Goal: Book appointment/travel/reservation

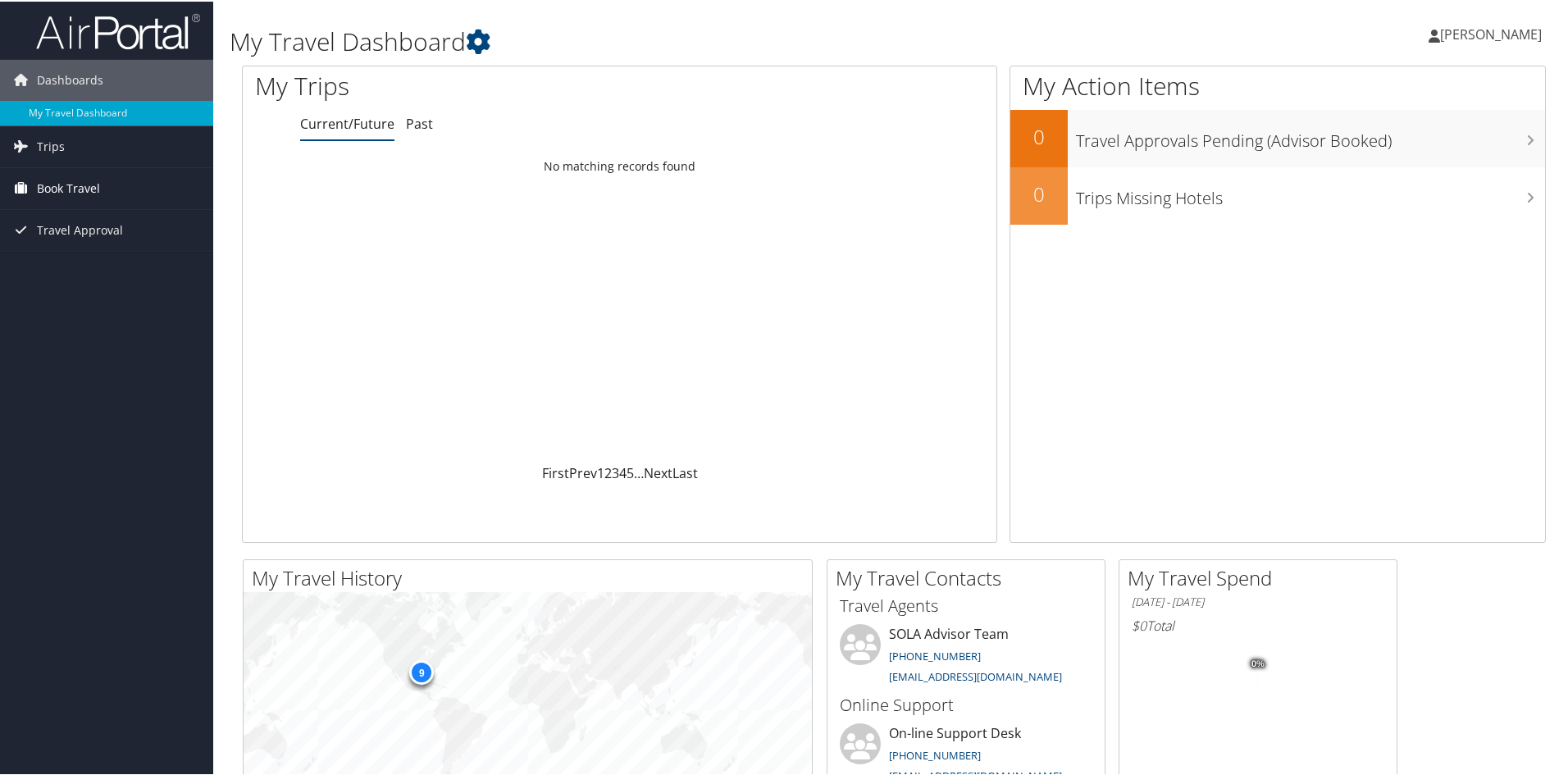
click at [49, 190] on span "Book Travel" at bounding box center [69, 186] width 63 height 41
click at [61, 152] on span "Trips" at bounding box center [51, 144] width 28 height 41
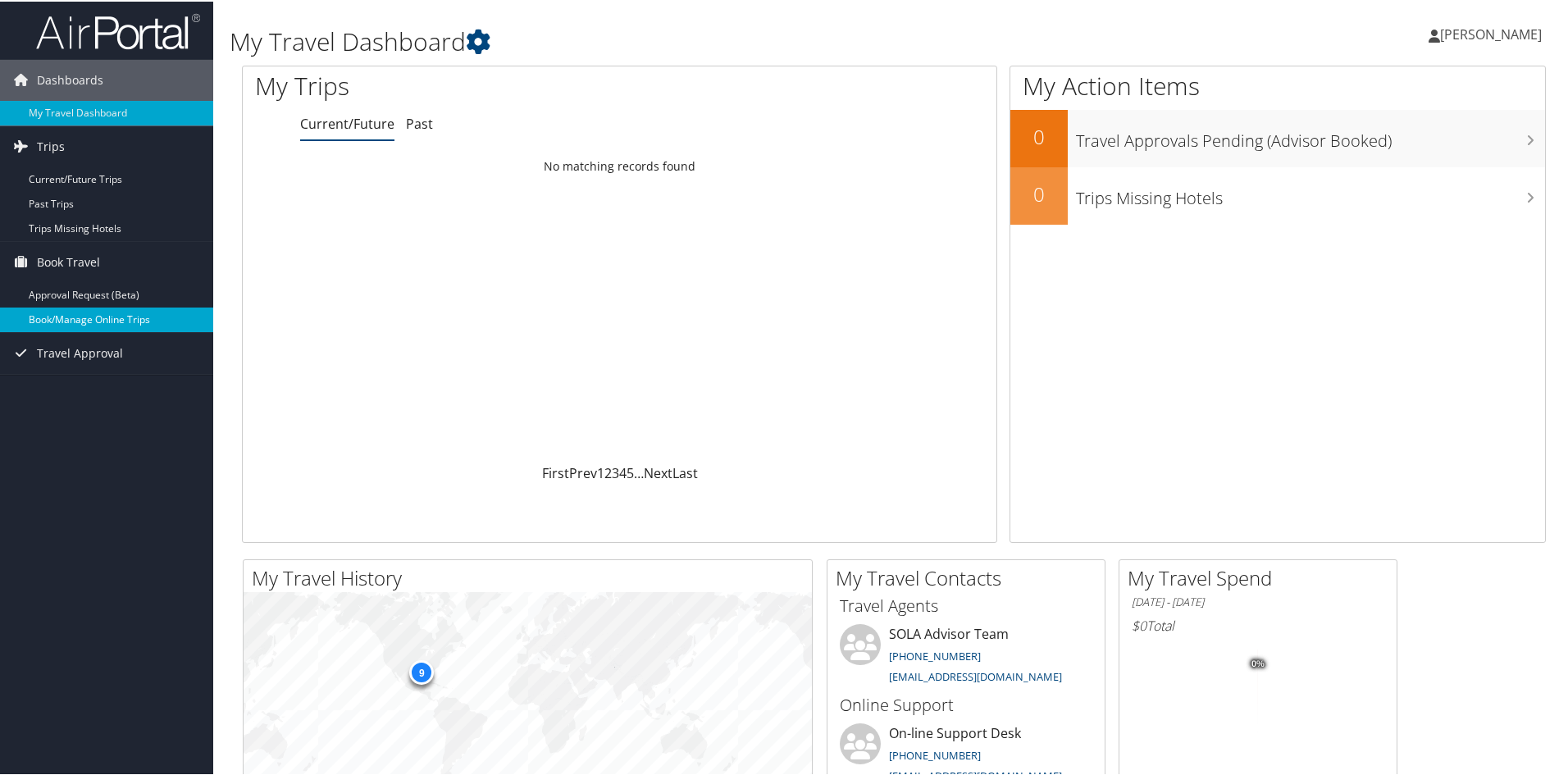
click at [79, 315] on link "Book/Manage Online Trips" at bounding box center [106, 318] width 213 height 25
click at [87, 310] on link "Book/Manage Online Trips" at bounding box center [106, 318] width 213 height 25
